Goal: Information Seeking & Learning: Learn about a topic

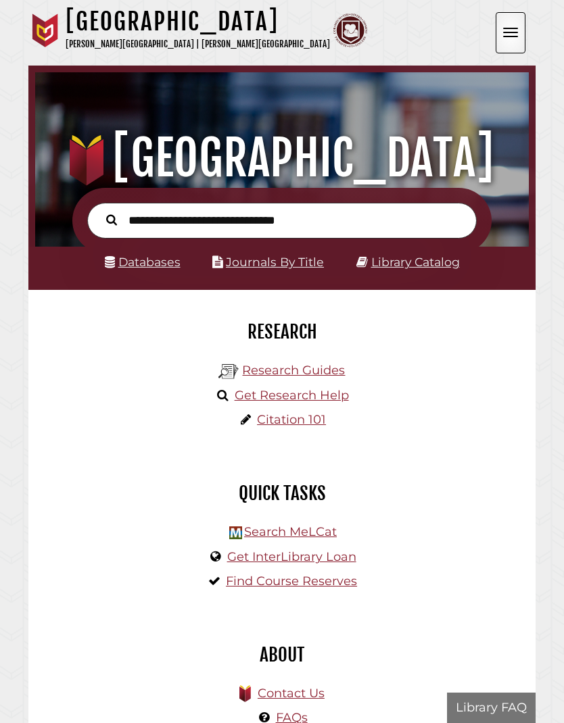
scroll to position [162, 487]
click at [158, 267] on link "Databases" at bounding box center [143, 262] width 76 height 14
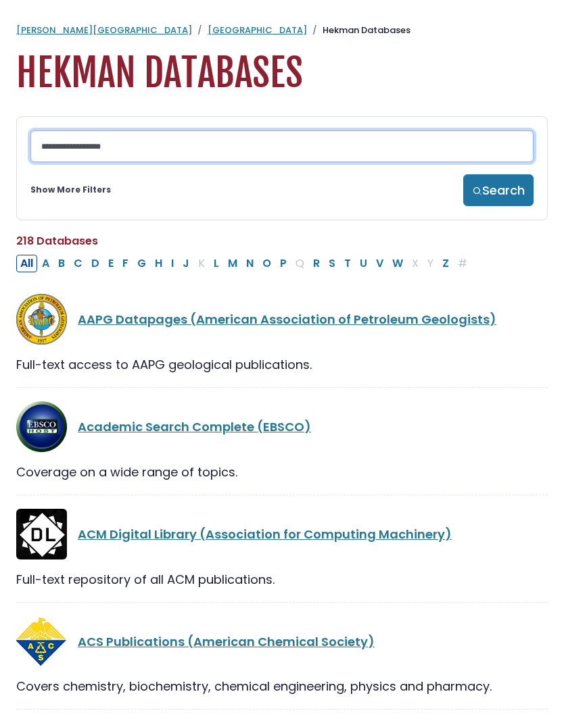
click at [155, 152] on input "Search database by title or keyword" at bounding box center [281, 146] width 503 height 32
type input "********"
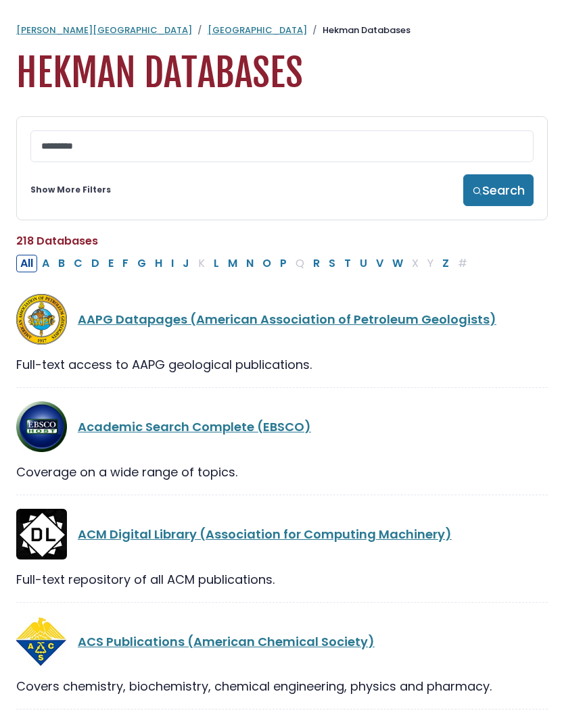
click at [489, 192] on button "Search" at bounding box center [498, 190] width 70 height 32
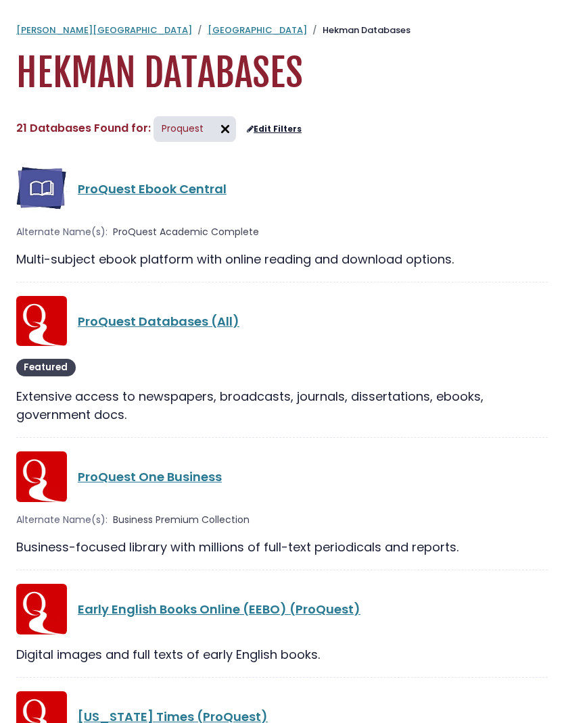
click at [171, 324] on link "ProQuest Databases (All)" at bounding box center [159, 321] width 162 height 17
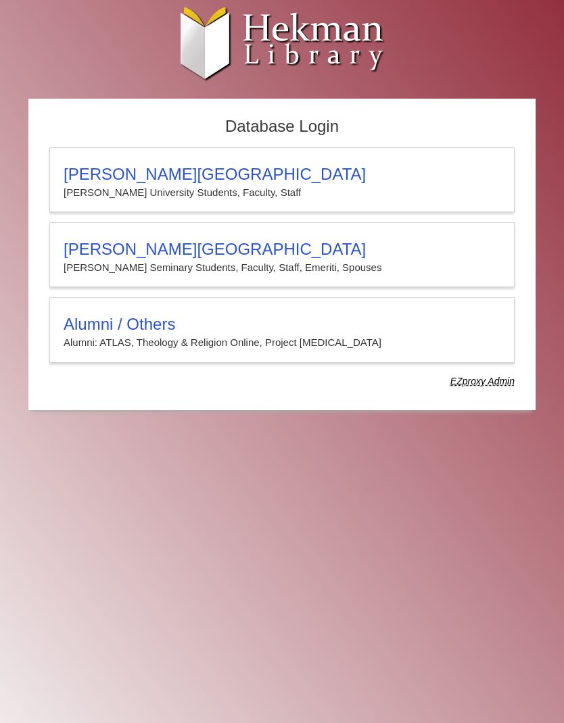
click at [237, 259] on h3 "Calvin Theological Seminary" at bounding box center [282, 249] width 437 height 19
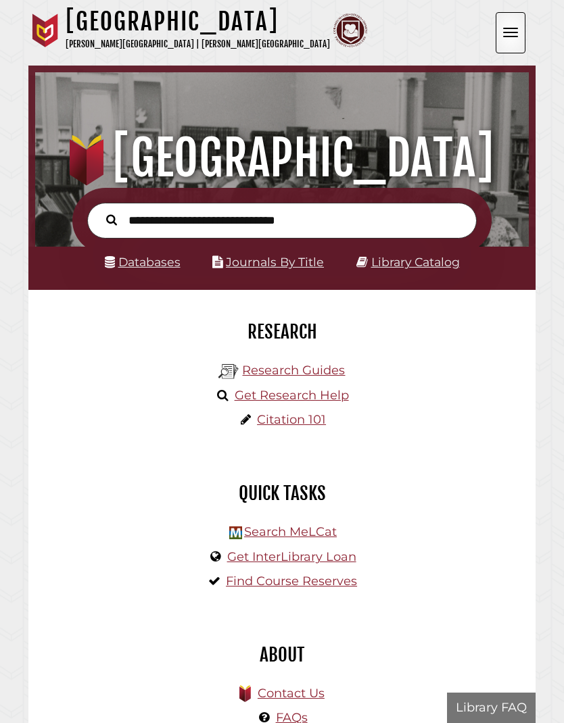
scroll to position [162, 487]
click at [166, 267] on link "Databases" at bounding box center [143, 262] width 76 height 14
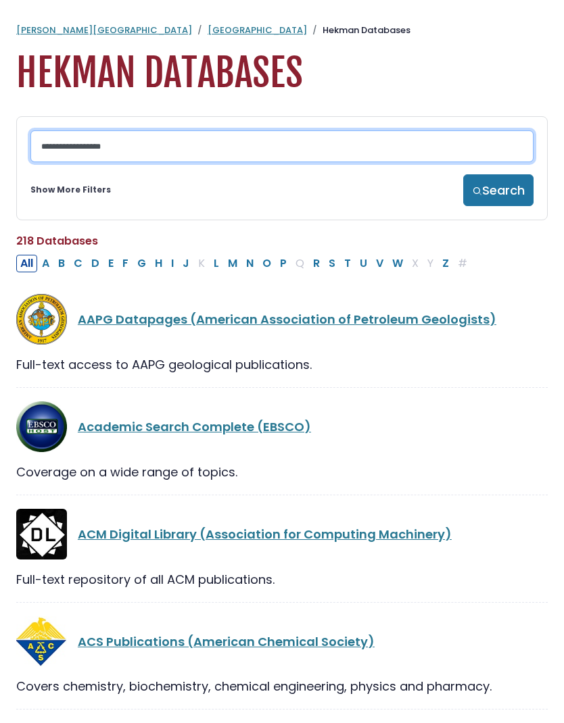
click at [224, 155] on input "Search database by title or keyword" at bounding box center [281, 146] width 503 height 32
type input "********"
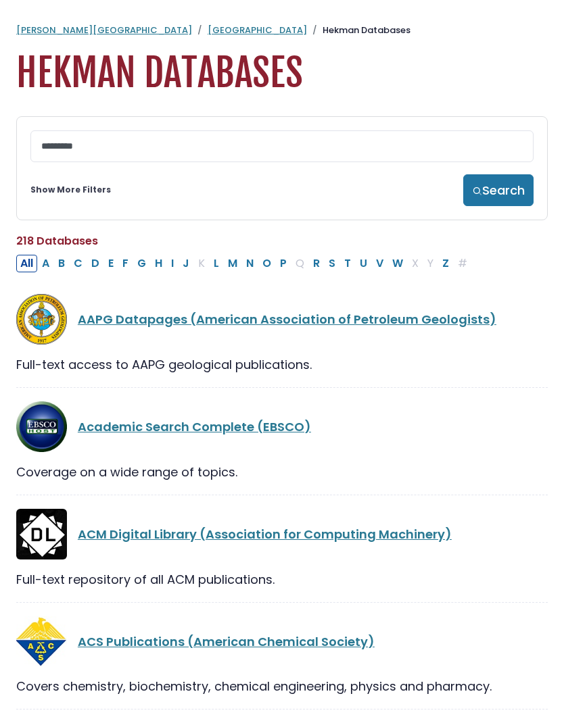
click at [476, 196] on img "submit" at bounding box center [477, 191] width 10 height 10
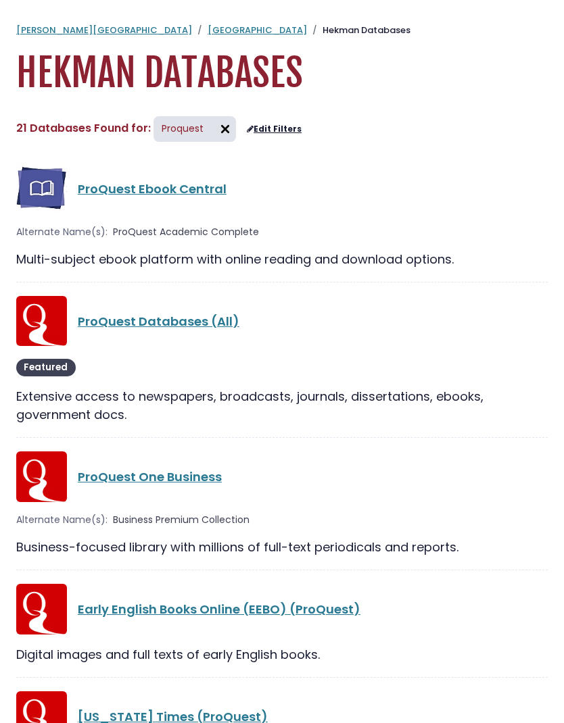
click at [164, 185] on link "ProQuest Ebook Central" at bounding box center [152, 188] width 149 height 17
click at [120, 194] on link "ProQuest Ebook Central" at bounding box center [152, 188] width 149 height 17
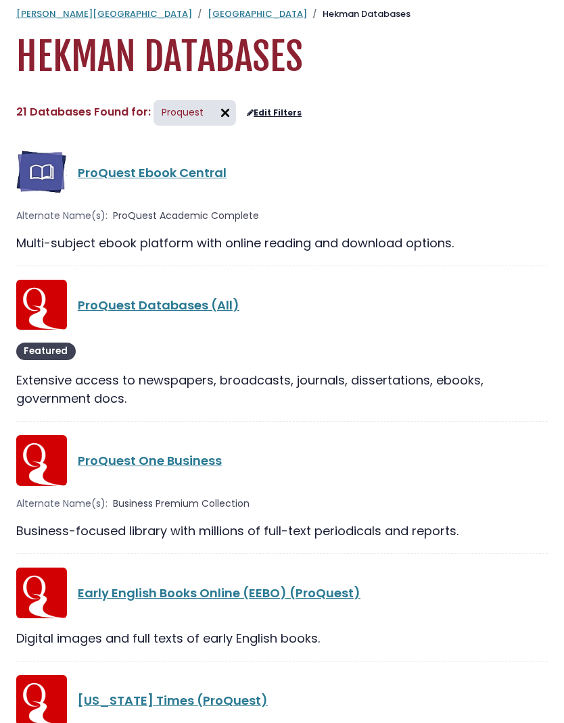
scroll to position [108, 0]
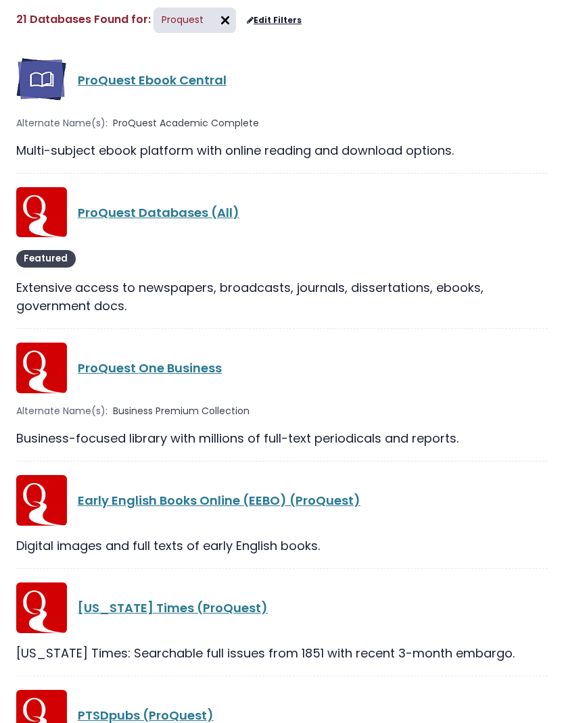
click at [183, 498] on link "Early English Books Online (EEBO) (ProQuest)" at bounding box center [219, 501] width 283 height 17
